Goal: Task Accomplishment & Management: Complete application form

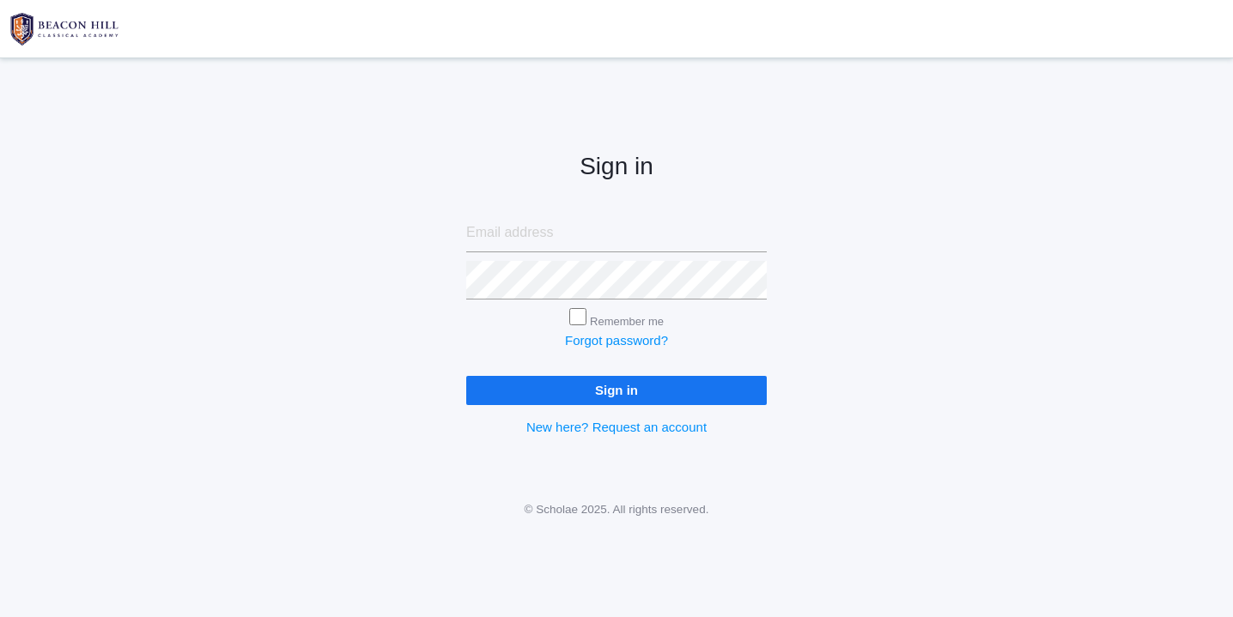
click at [569, 237] on input "email" at bounding box center [616, 233] width 301 height 39
type input "websterjl03@aol.com"
click at [625, 386] on input "Sign in" at bounding box center [616, 390] width 301 height 28
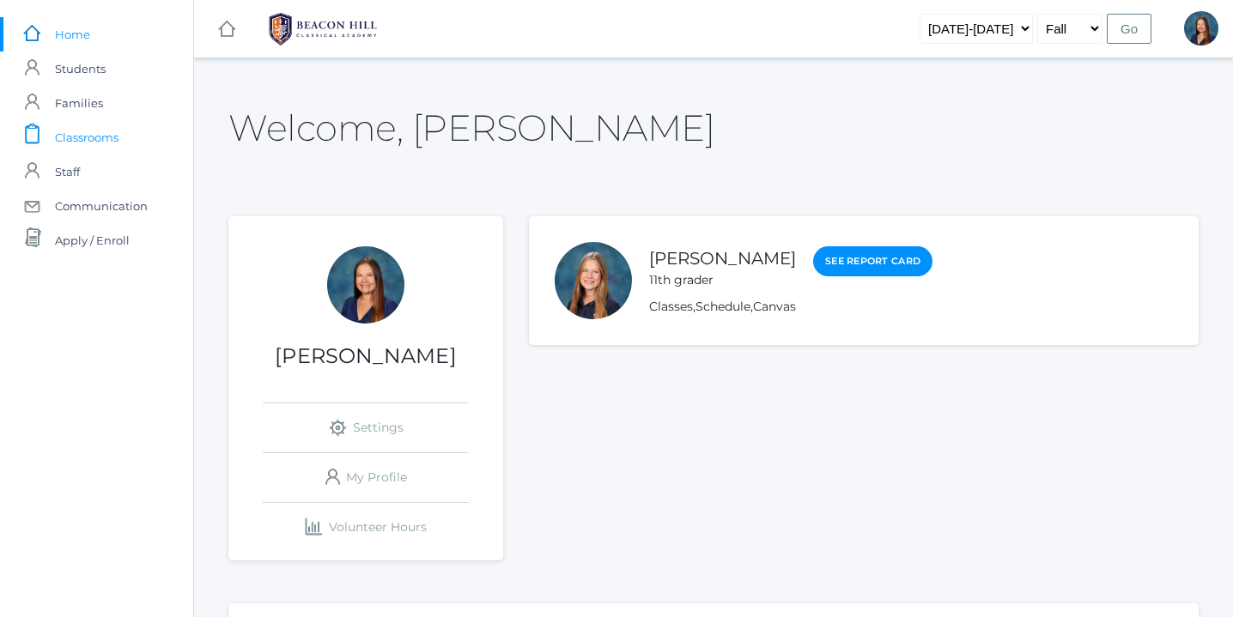
click at [97, 139] on span "Classrooms" at bounding box center [87, 137] width 64 height 34
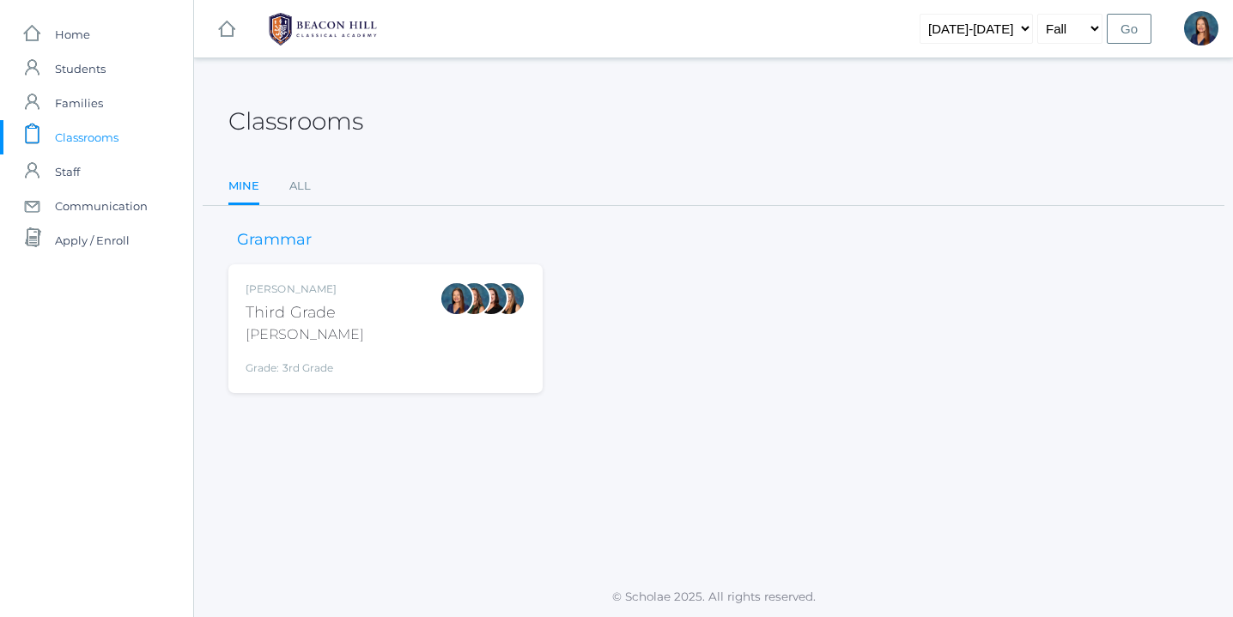
click at [356, 333] on div "Lori Webster Third Grade Webster Grade: 3rd Grade 03LA" at bounding box center [386, 329] width 280 height 94
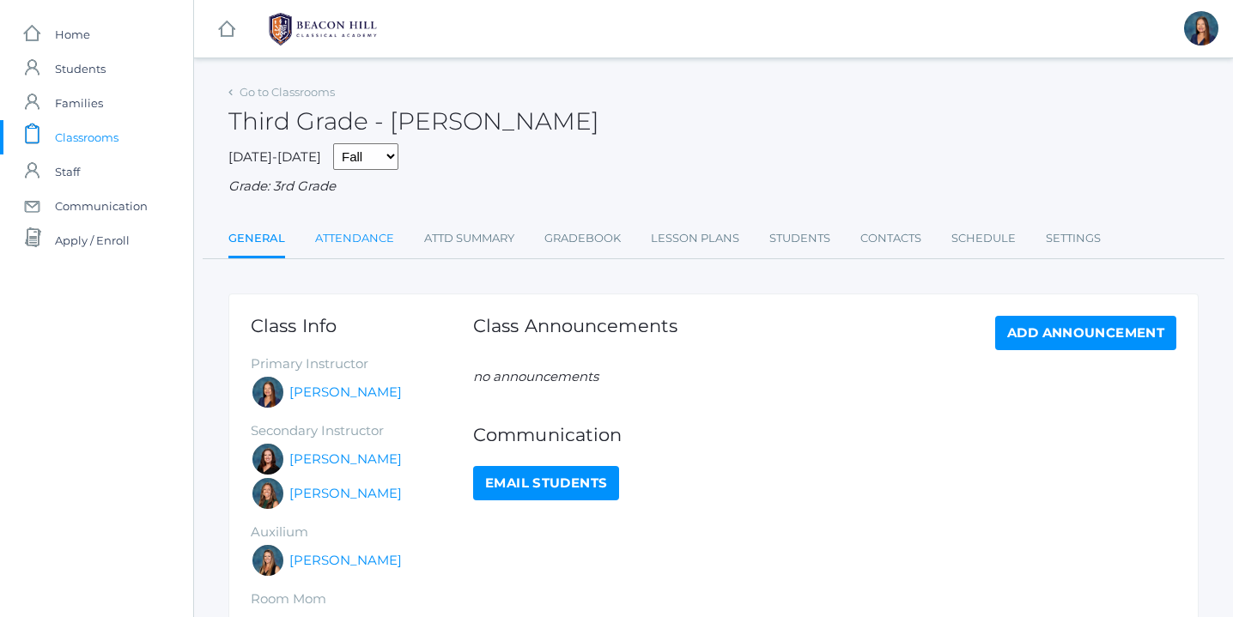
click at [360, 234] on link "Attendance" at bounding box center [354, 239] width 79 height 34
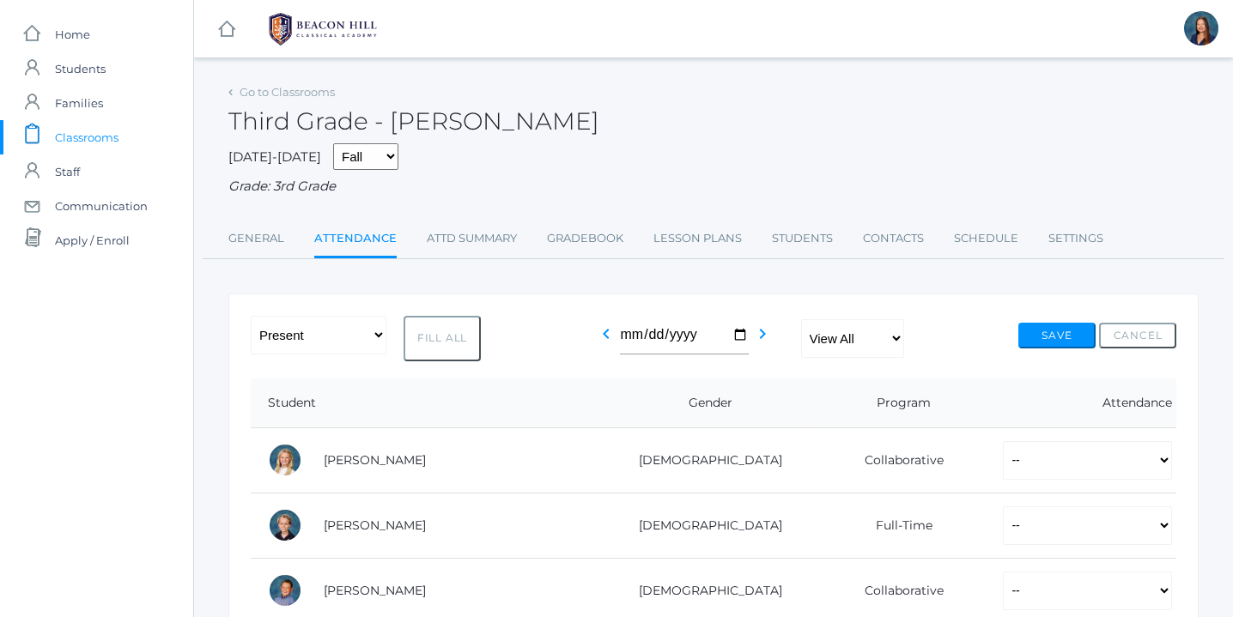
click at [451, 337] on button "Fill All" at bounding box center [442, 339] width 77 height 46
select select "P"
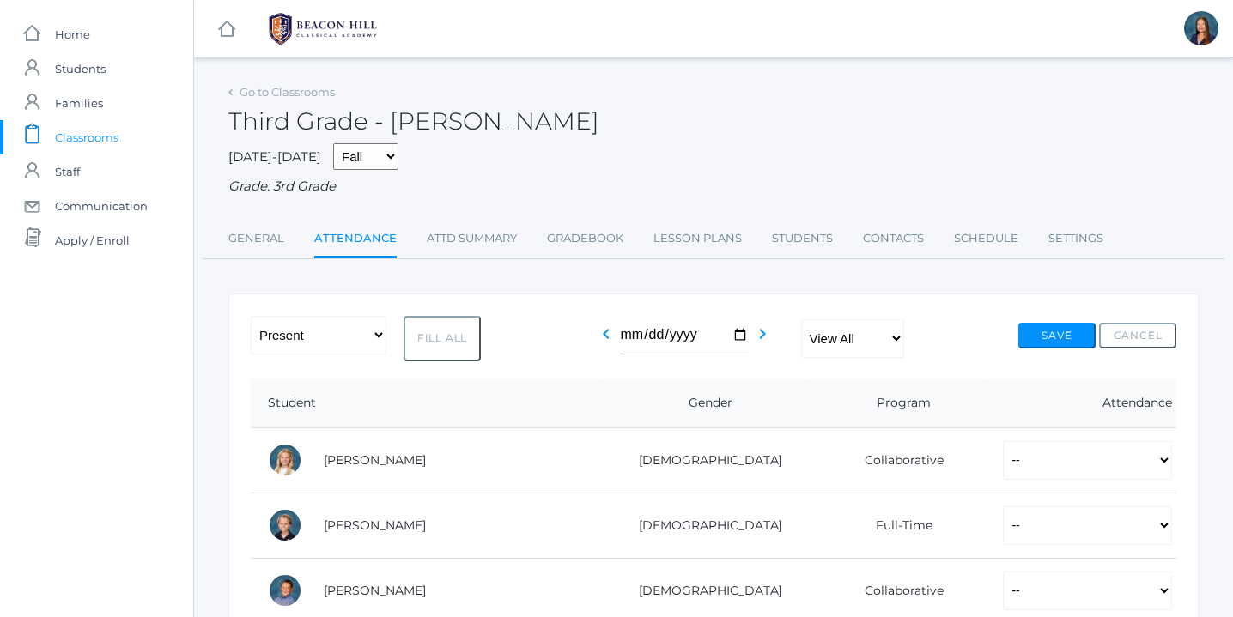
select select "P"
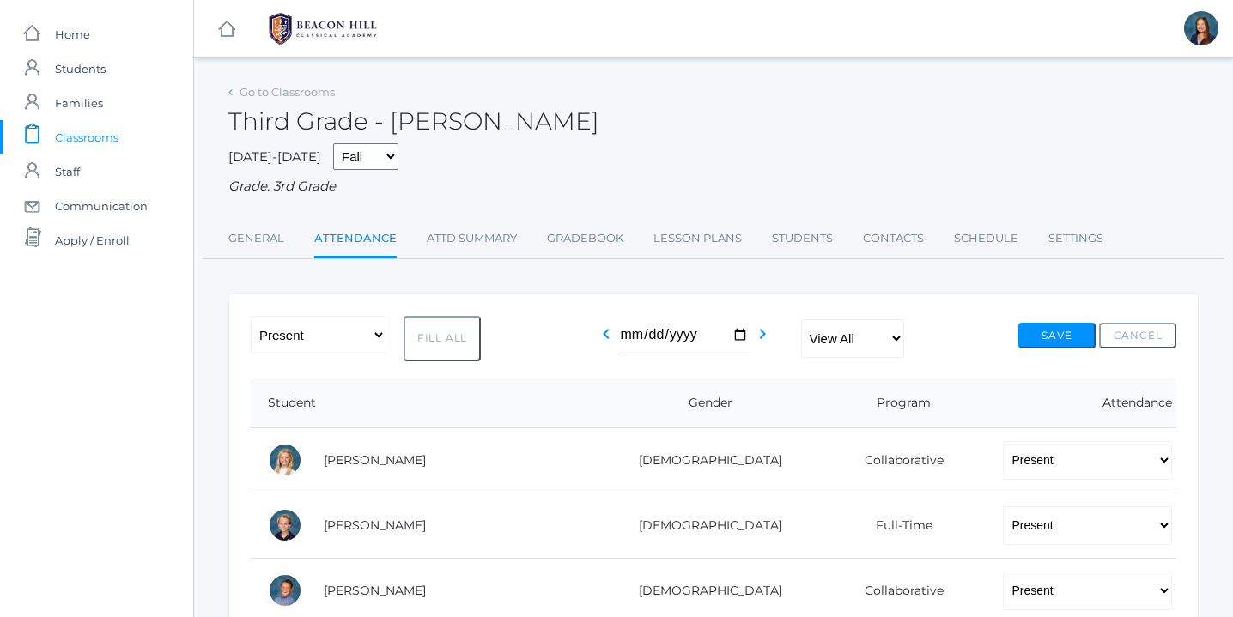
select select "P"
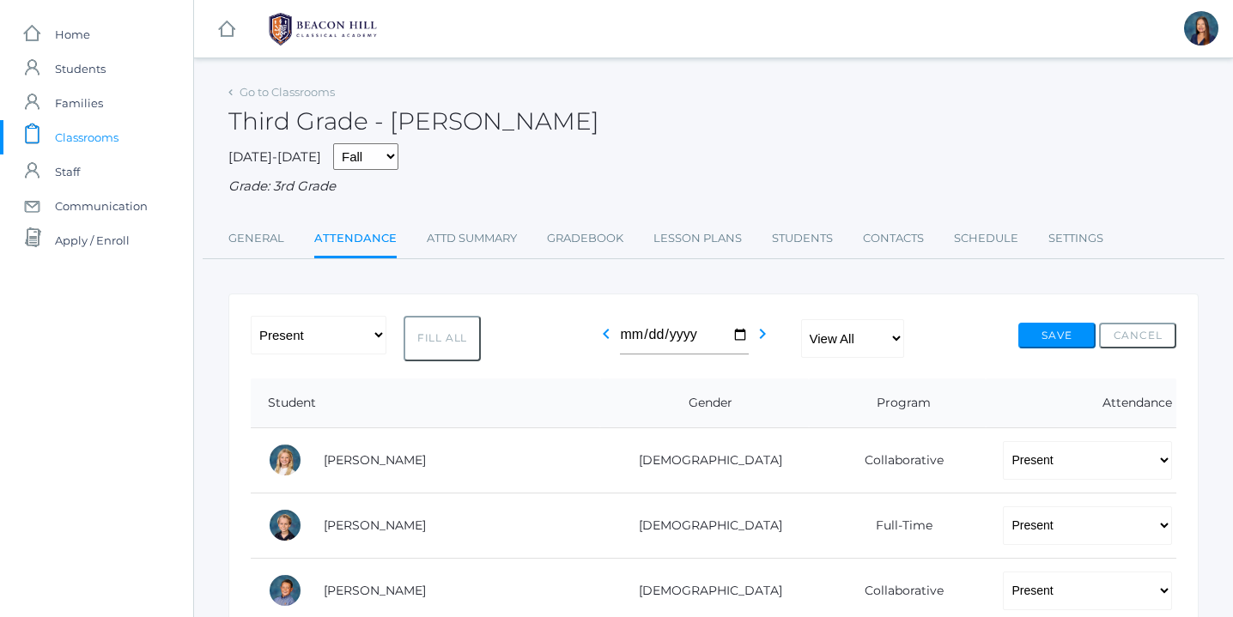
select select "P"
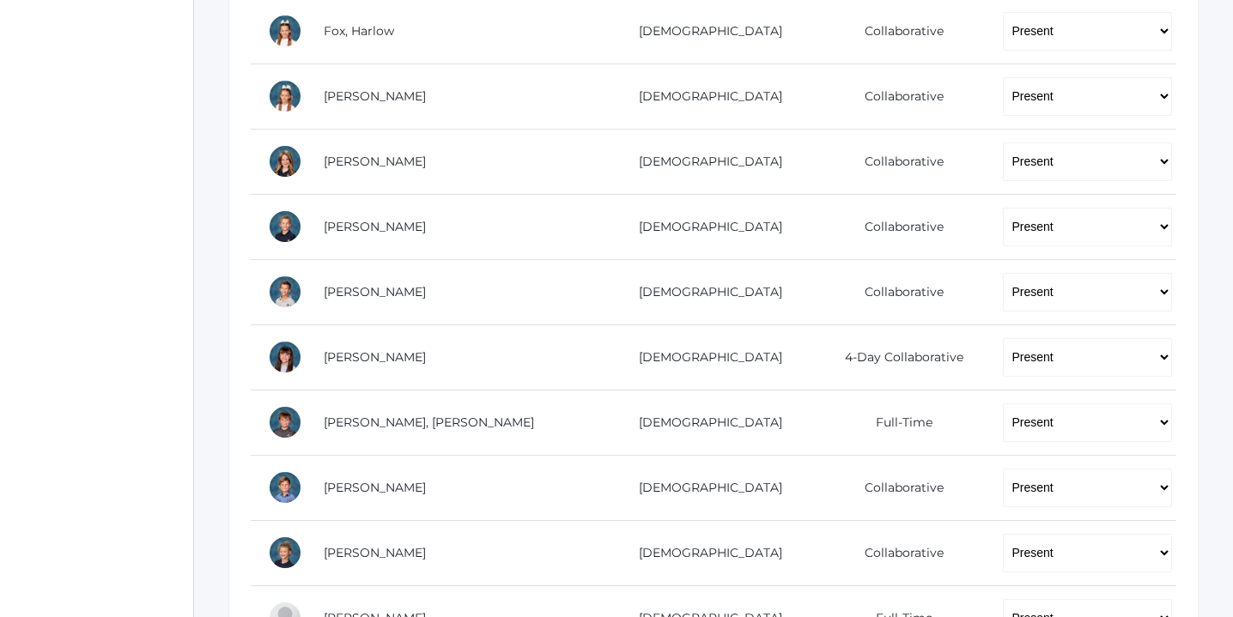
scroll to position [685, 0]
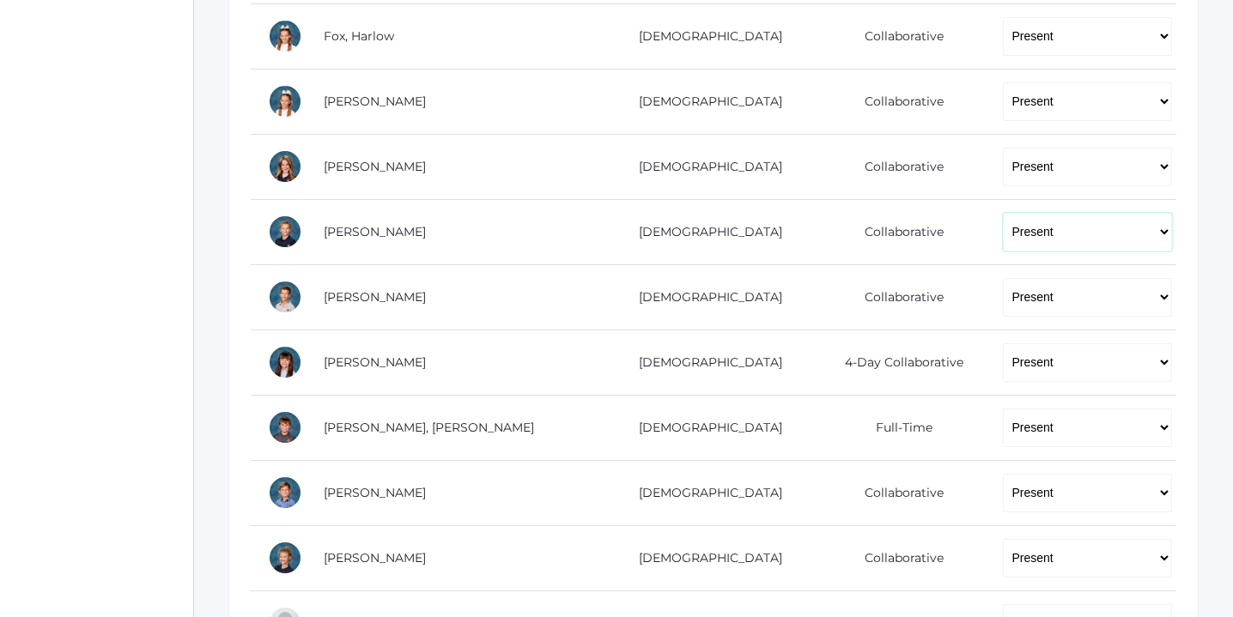
click at [1158, 230] on select "-- Present Present-At-Home Tardy Excused Tardy Unexcused Absent Excused Absent …" at bounding box center [1087, 232] width 169 height 39
select select "TE"
click at [1003, 213] on select "-- Present Present-At-Home Tardy Excused Tardy Unexcused Absent Excused Absent …" at bounding box center [1087, 232] width 169 height 39
click at [1160, 296] on select "-- Present Present-At-Home Tardy Excused Tardy Unexcused Absent Excused Absent …" at bounding box center [1087, 297] width 169 height 39
select select "TE"
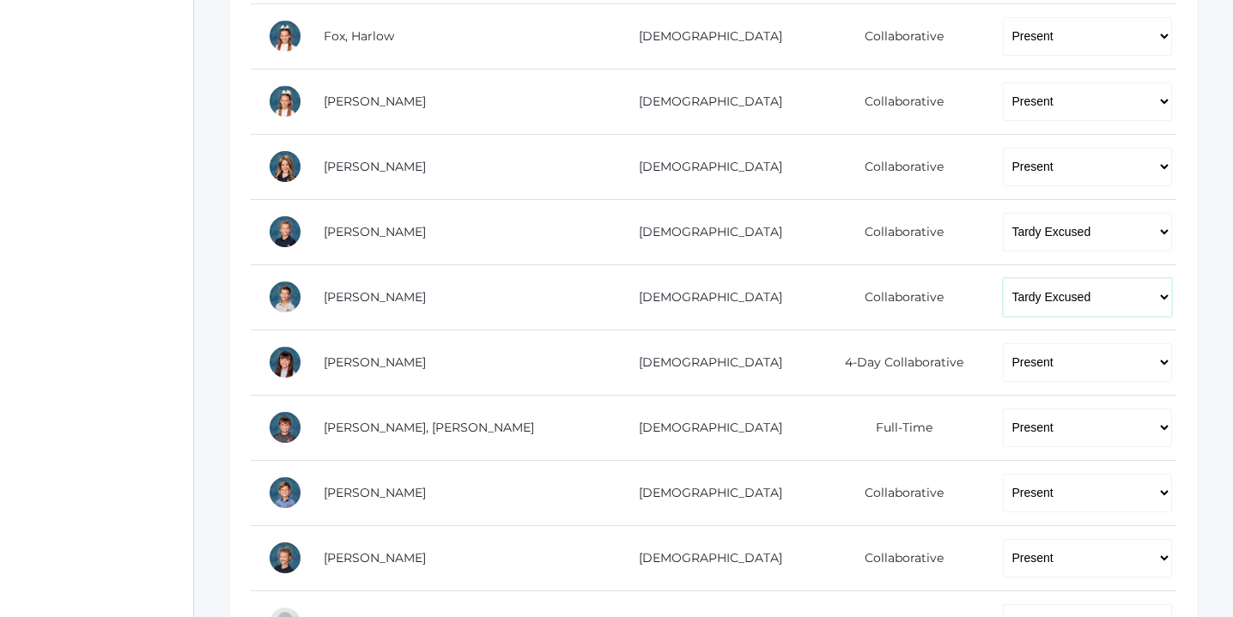
click at [1003, 278] on select "-- Present Present-At-Home Tardy Excused Tardy Unexcused Absent Excused Absent …" at bounding box center [1087, 297] width 169 height 39
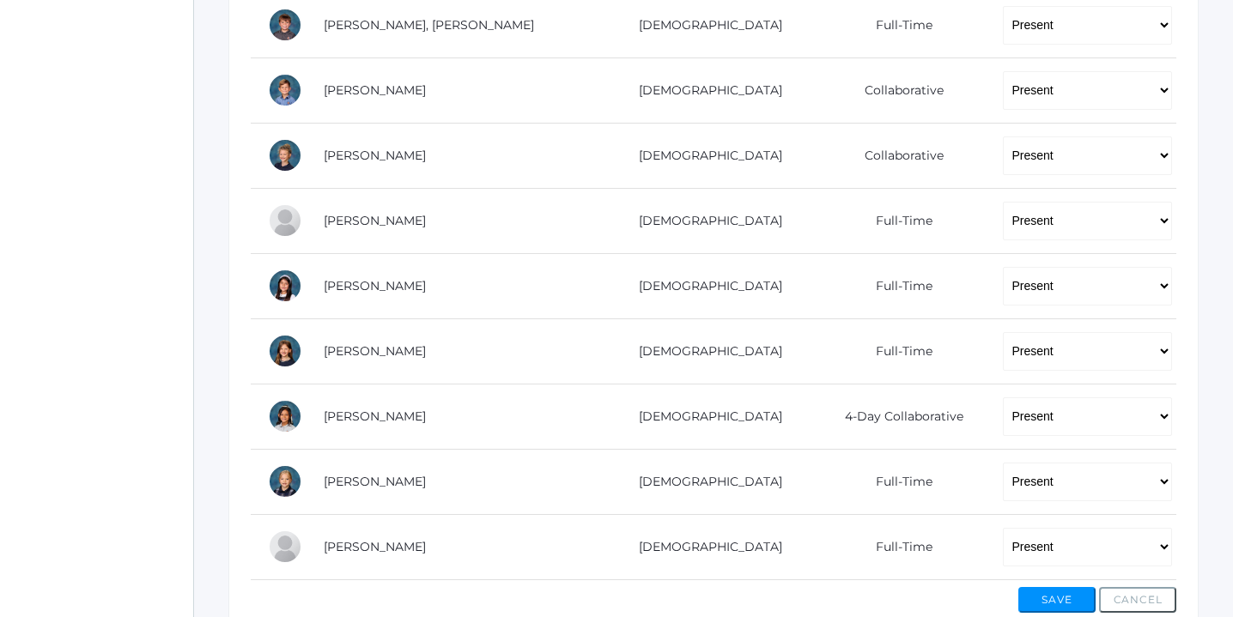
scroll to position [1185, 0]
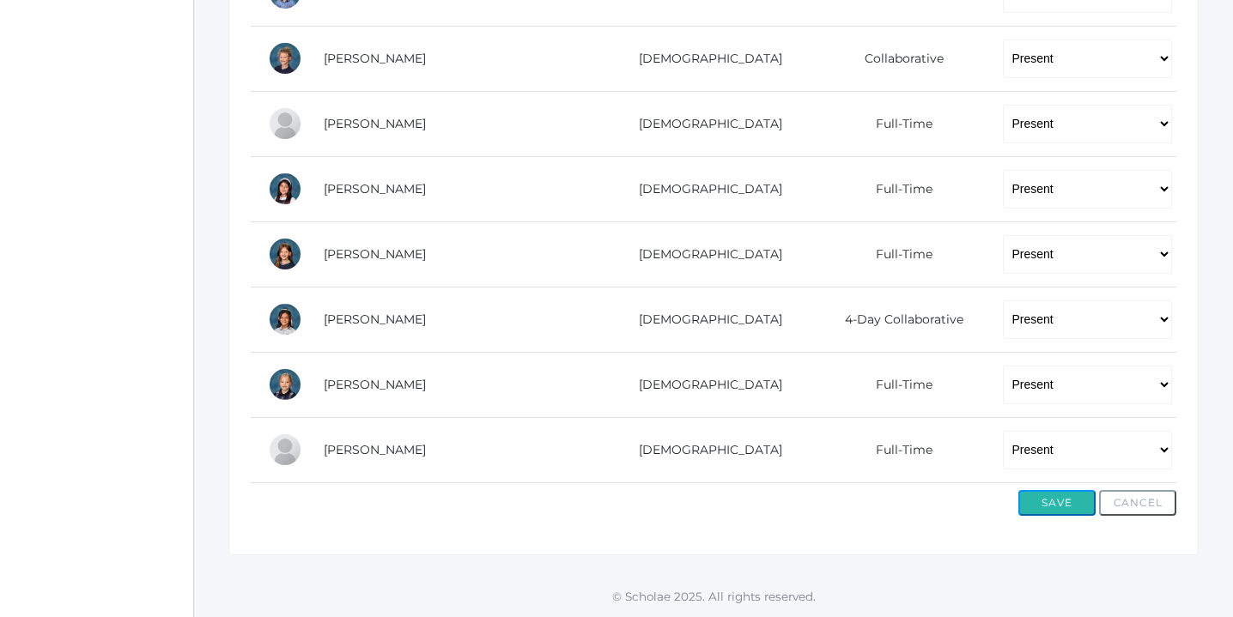
click at [1057, 506] on button "Save" at bounding box center [1057, 503] width 77 height 26
